Goal: Task Accomplishment & Management: Manage account settings

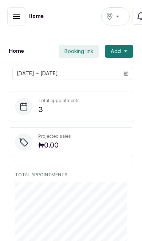
scroll to position [1, 0]
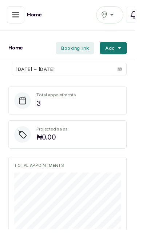
click at [74, 52] on span "Booking link" at bounding box center [78, 50] width 29 height 7
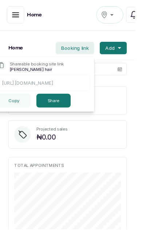
click at [59, 105] on button "Share" at bounding box center [56, 105] width 36 height 15
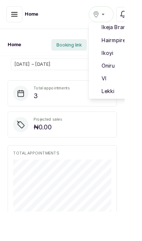
scroll to position [46, 0]
click at [131, 104] on span "Lekki" at bounding box center [141, 103] width 52 height 9
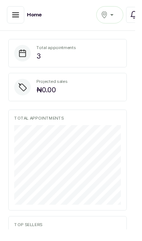
scroll to position [54, 0]
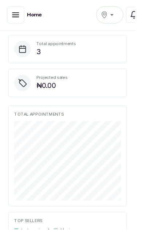
click at [17, 16] on icon "button" at bounding box center [16, 15] width 9 height 9
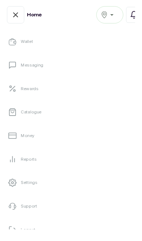
scroll to position [138, 0]
click at [52, 194] on link "Settings" at bounding box center [71, 192] width 130 height 20
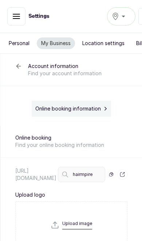
select select "fixed"
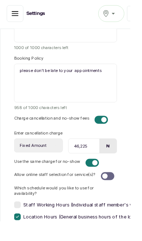
scroll to position [698, 0]
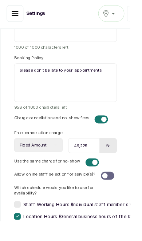
click at [121, 15] on div "Yaba" at bounding box center [120, 15] width 19 height 9
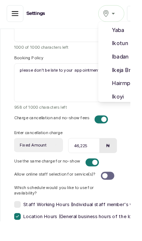
scroll to position [0, 0]
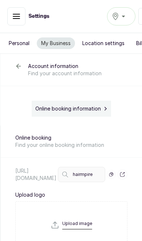
select select "fixed"
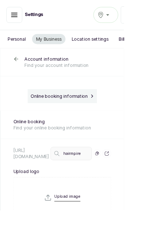
click at [130, 16] on div "Ikeja Branch" at bounding box center [120, 17] width 19 height 9
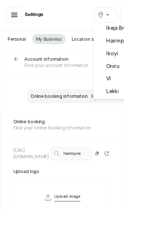
scroll to position [46, 0]
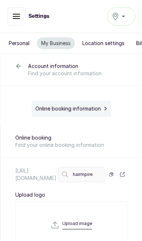
select select "fixed"
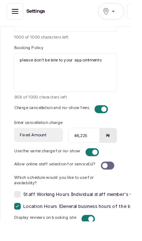
scroll to position [706, 0]
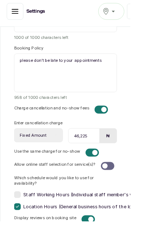
click at [118, 176] on div at bounding box center [117, 180] width 15 height 9
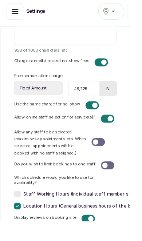
scroll to position [757, 0]
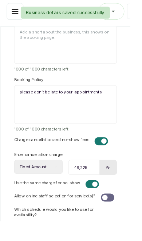
scroll to position [669, 0]
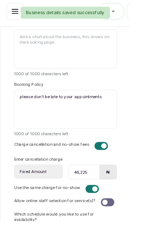
click at [14, 10] on icon "button" at bounding box center [16, 12] width 7 height 4
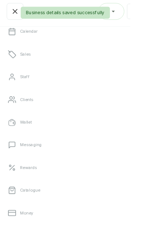
scroll to position [49, 0]
click at [73, 233] on link "Money" at bounding box center [71, 231] width 130 height 20
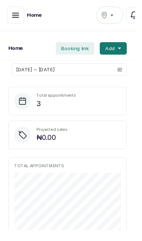
scroll to position [1, 0]
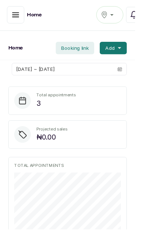
click at [107, 16] on icon "button" at bounding box center [109, 15] width 7 height 7
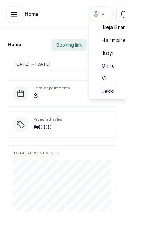
scroll to position [46, 0]
click at [118, 90] on span "VI" at bounding box center [141, 89] width 52 height 9
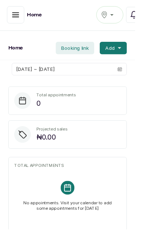
click at [113, 15] on div "VI" at bounding box center [115, 15] width 19 height 9
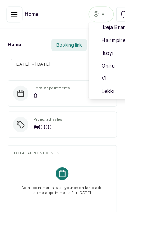
scroll to position [46, 0]
click at [120, 105] on span "Lekki" at bounding box center [141, 103] width 52 height 9
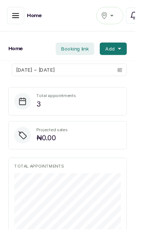
click at [12, 16] on button "button" at bounding box center [16, 16] width 18 height 18
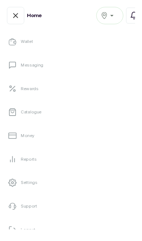
scroll to position [138, 0]
click at [97, 192] on link "Settings" at bounding box center [71, 192] width 130 height 20
